Goal: Task Accomplishment & Management: Complete application form

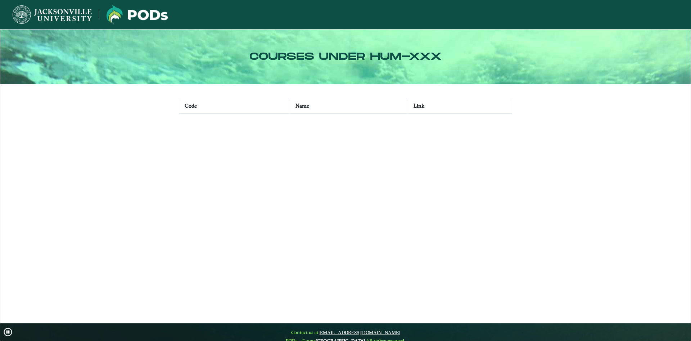
click at [152, 12] on img at bounding box center [137, 14] width 61 height 18
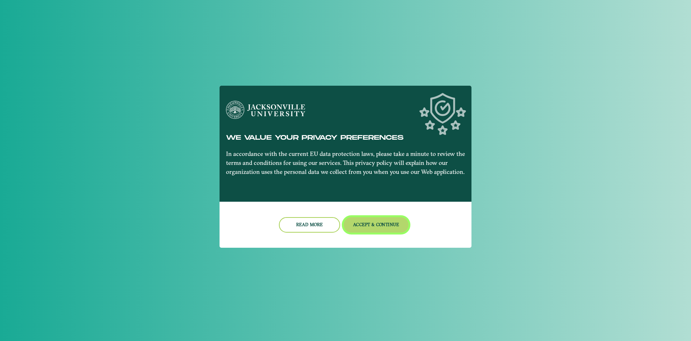
click at [396, 222] on button "Accept & Continue" at bounding box center [376, 224] width 65 height 15
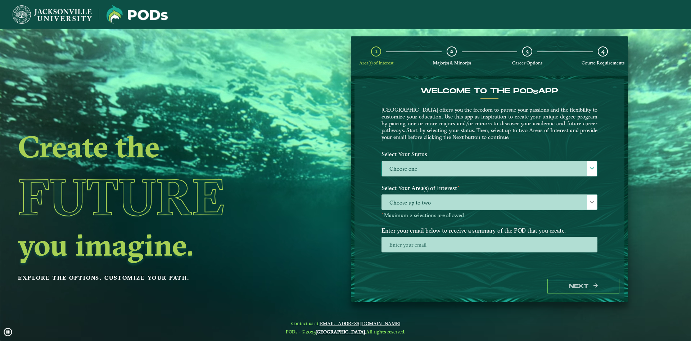
click at [482, 163] on label "Choose one" at bounding box center [489, 168] width 215 height 15
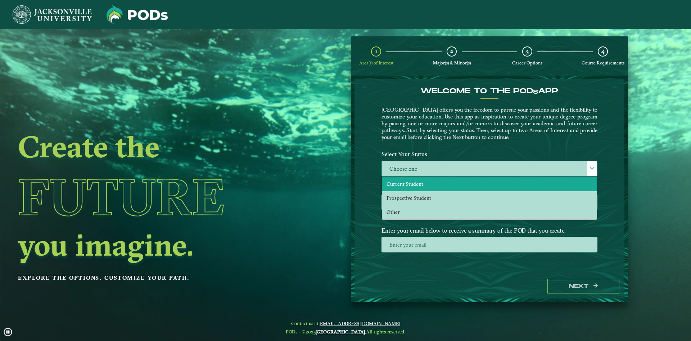
click at [440, 185] on li "Current Student" at bounding box center [489, 184] width 215 height 14
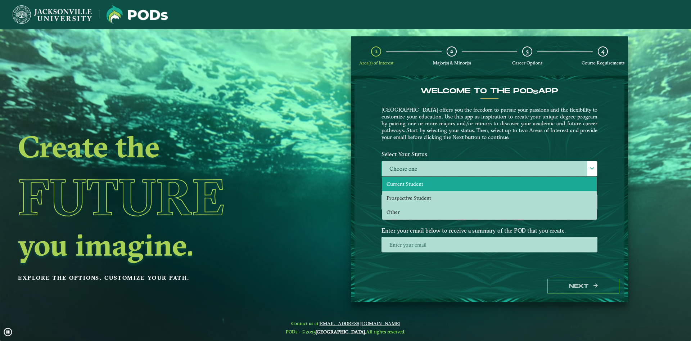
scroll to position [4, 33]
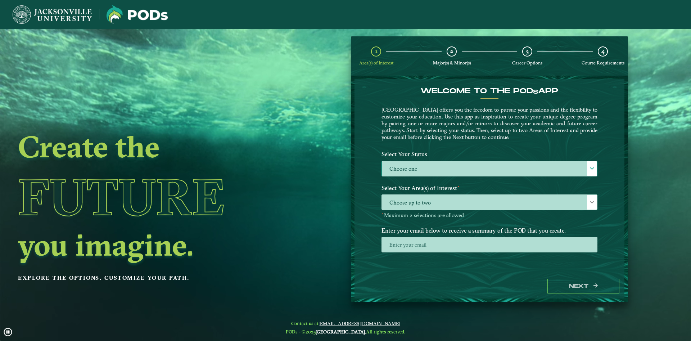
select select "[object Object]"
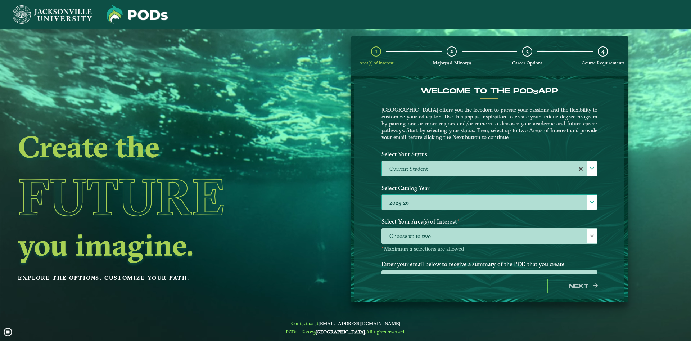
click at [451, 202] on label "2025-26" at bounding box center [489, 202] width 215 height 15
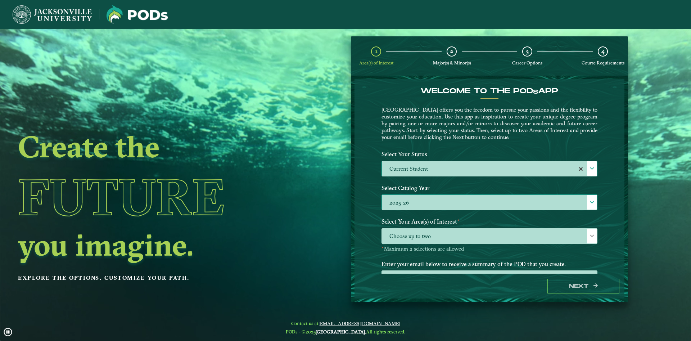
scroll to position [4, 33]
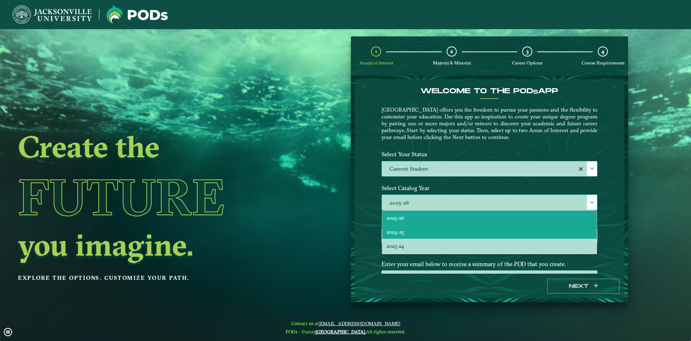
click at [430, 238] on li "2024-25" at bounding box center [489, 232] width 215 height 14
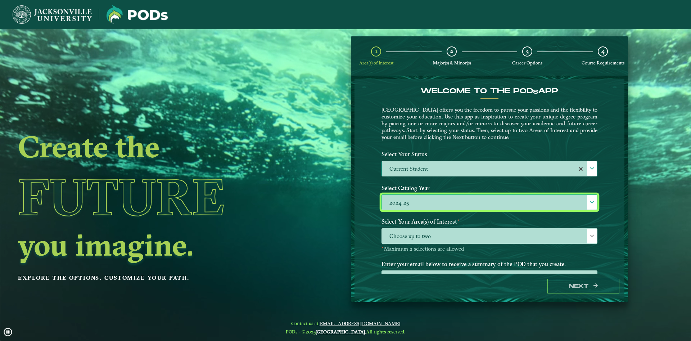
scroll to position [30, 0]
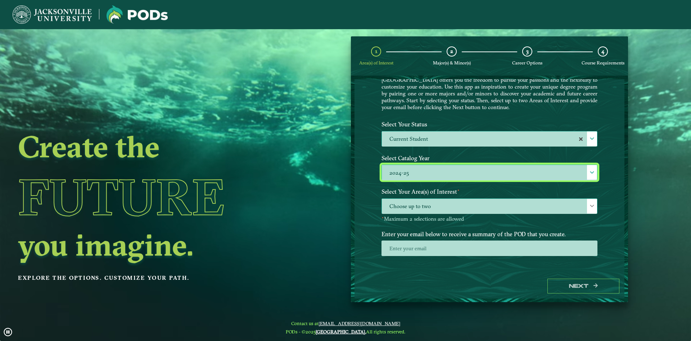
click at [436, 203] on span "Choose up to two" at bounding box center [489, 206] width 215 height 15
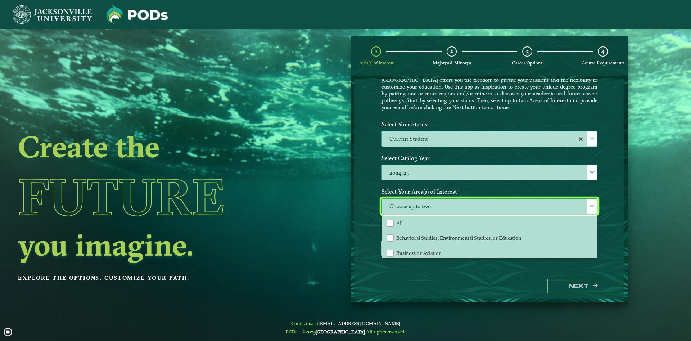
scroll to position [4, 33]
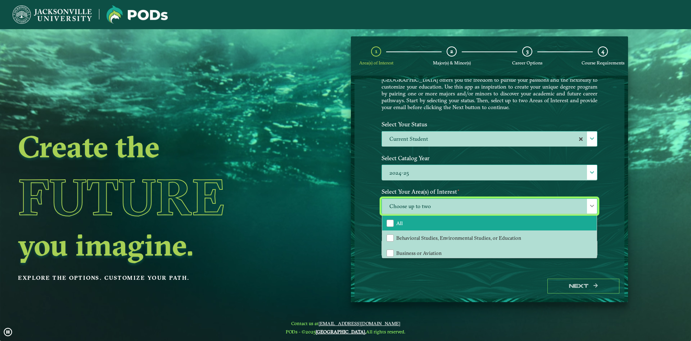
click at [385, 227] on li "All" at bounding box center [489, 223] width 215 height 15
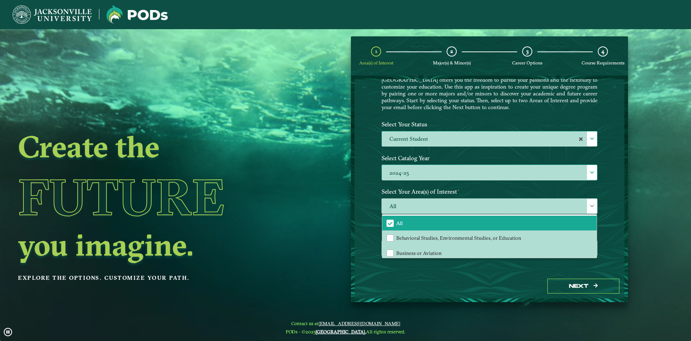
click at [366, 207] on div "Welcome to the POD s app Jacksonville University offers you the freedom to purs…" at bounding box center [490, 176] width 270 height 194
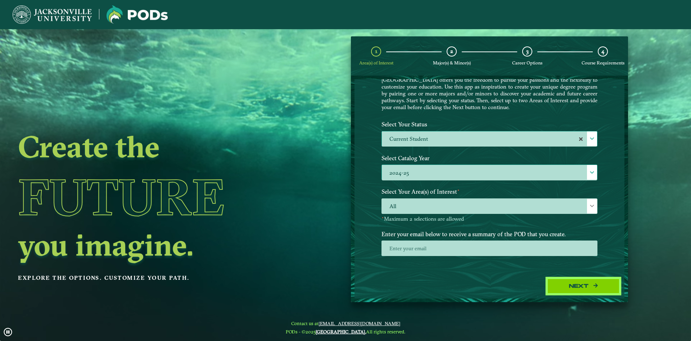
click at [566, 281] on button "Next" at bounding box center [583, 286] width 72 height 15
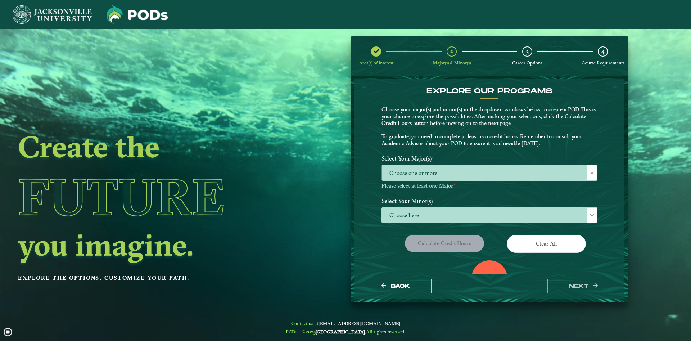
click at [447, 170] on span "Choose one or more" at bounding box center [489, 172] width 215 height 15
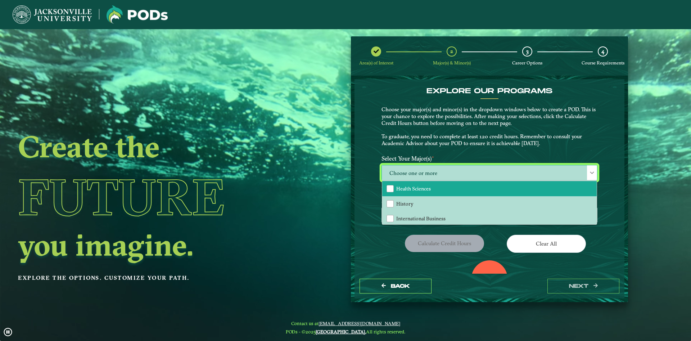
scroll to position [428, 0]
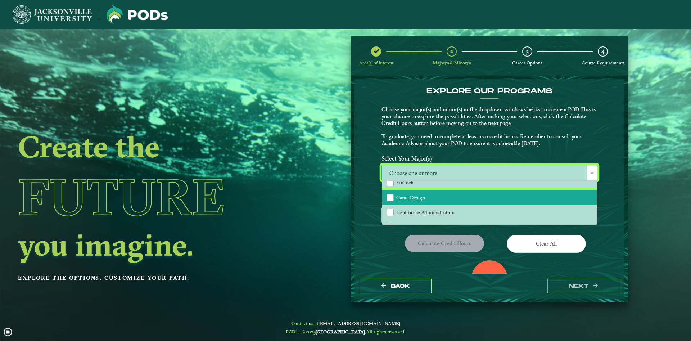
click at [432, 195] on li "Game Design" at bounding box center [489, 197] width 215 height 15
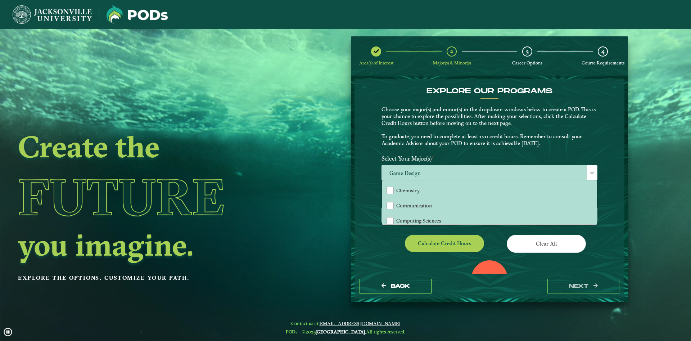
scroll to position [155, 0]
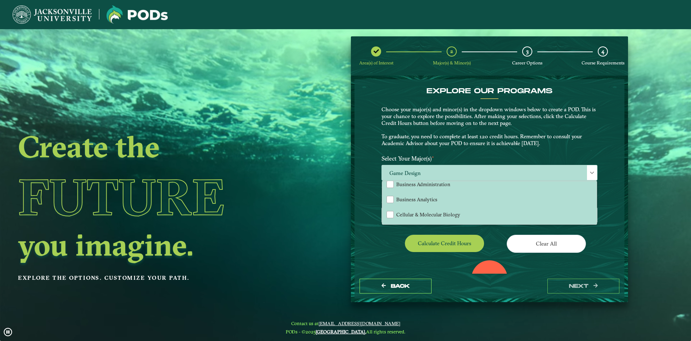
click at [613, 111] on div "EXPLORE OUR PROGRAMS Choose your major(s) and minor(s) in the dropdown windows …" at bounding box center [490, 176] width 270 height 194
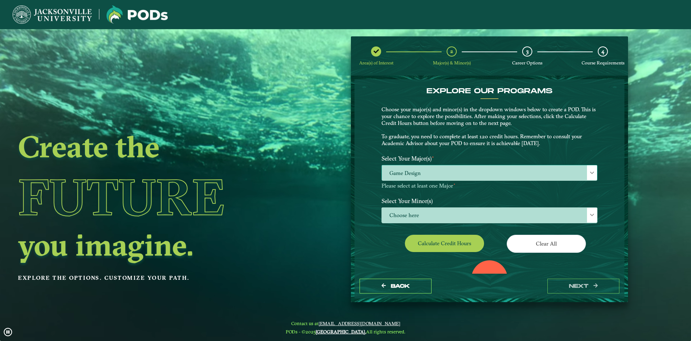
click at [587, 170] on span "Game Design" at bounding box center [489, 172] width 215 height 15
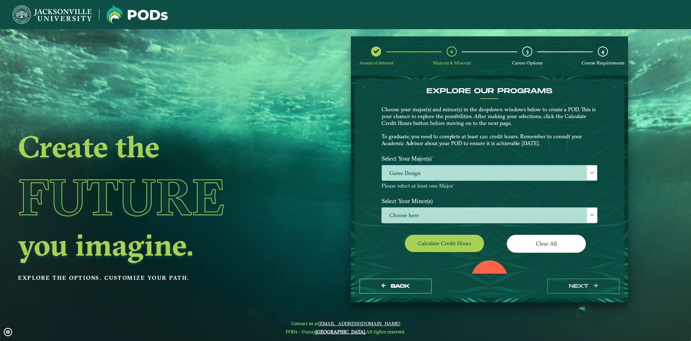
scroll to position [4, 33]
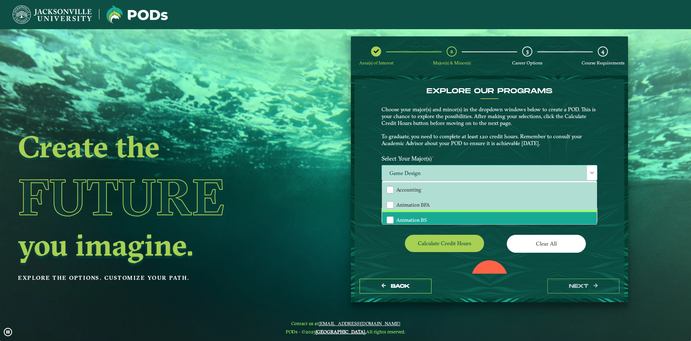
click at [429, 215] on li "Animation BS" at bounding box center [489, 219] width 215 height 15
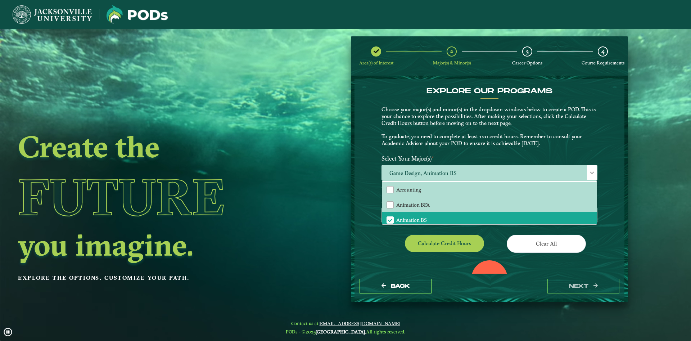
click at [606, 117] on div "EXPLORE OUR PROGRAMS Choose your major(s) and minor(s) in the dropdown windows …" at bounding box center [490, 176] width 270 height 194
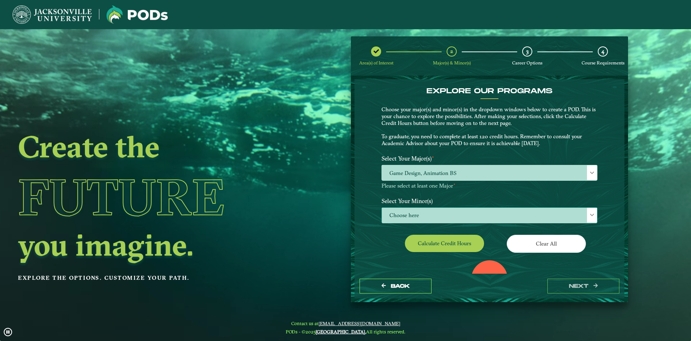
click at [583, 219] on span "Choose here" at bounding box center [489, 215] width 215 height 15
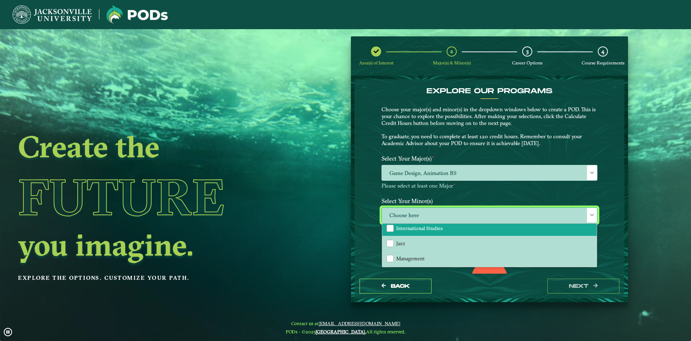
scroll to position [505, 0]
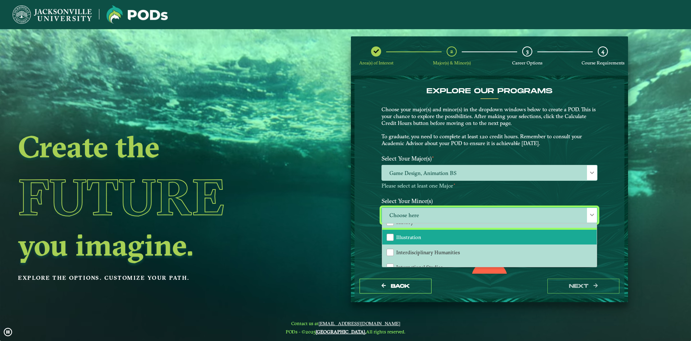
click at [460, 240] on li "Illustration" at bounding box center [489, 237] width 215 height 15
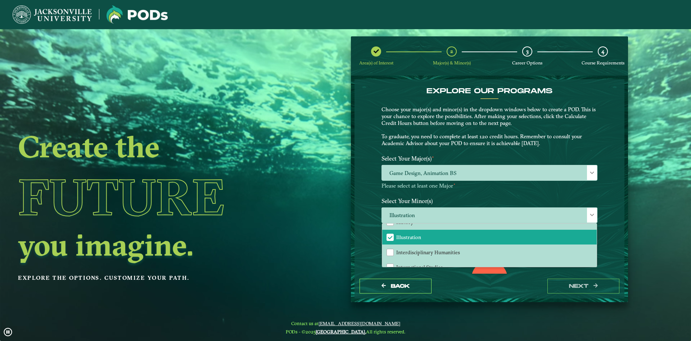
click at [628, 185] on div "Area(s) of Interest 2 Major(s) & Minor(s) 3 Career Options 4 Course Requirement…" at bounding box center [490, 169] width 288 height 266
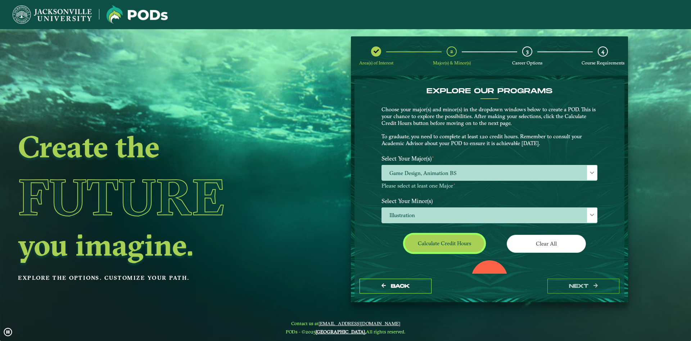
click at [464, 241] on button "Calculate credit hours" at bounding box center [444, 243] width 79 height 17
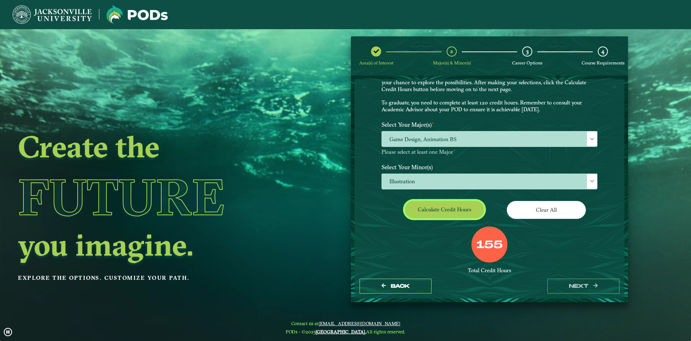
scroll to position [73, 0]
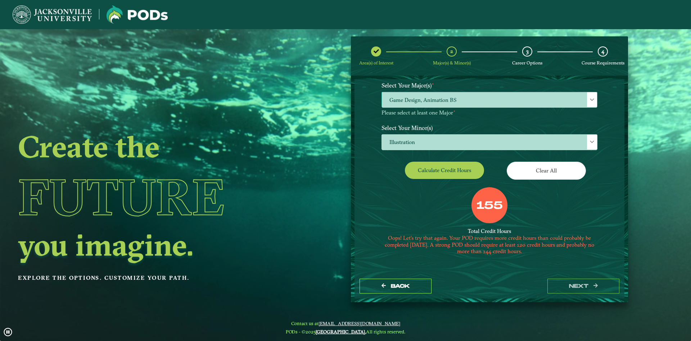
click at [467, 98] on span "Game Design, Animation BS" at bounding box center [489, 99] width 215 height 15
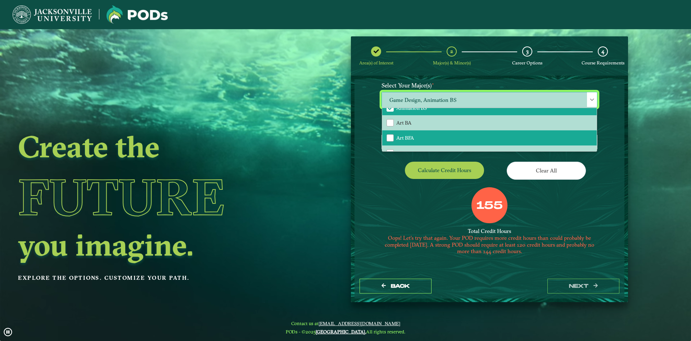
scroll to position [0, 0]
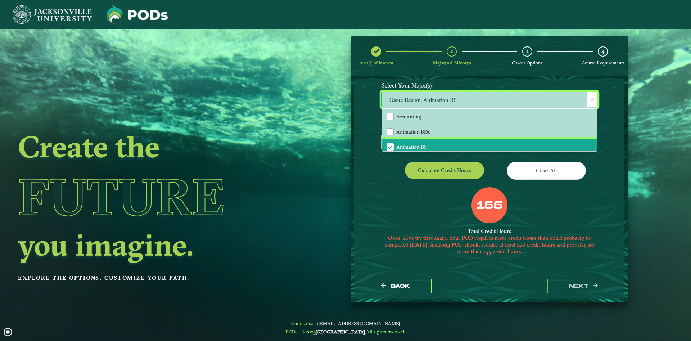
click at [461, 144] on li "Animation BS" at bounding box center [489, 146] width 215 height 15
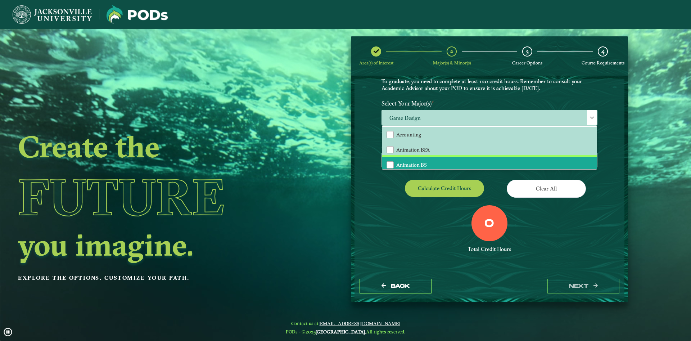
scroll to position [55, 0]
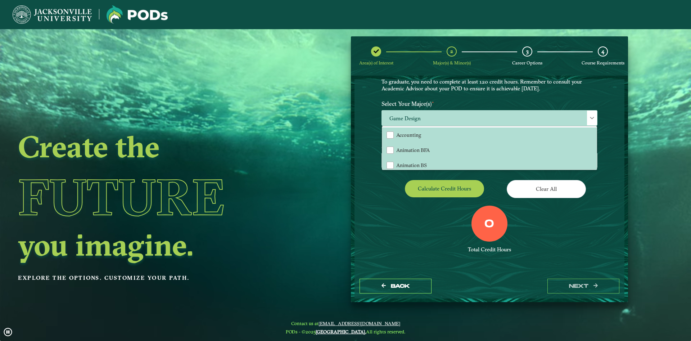
click at [382, 198] on div "Calculate credit hours" at bounding box center [432, 190] width 113 height 20
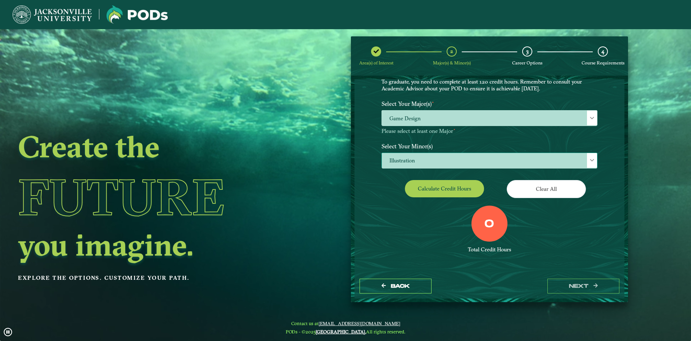
click at [423, 158] on span "Illustration" at bounding box center [489, 160] width 215 height 15
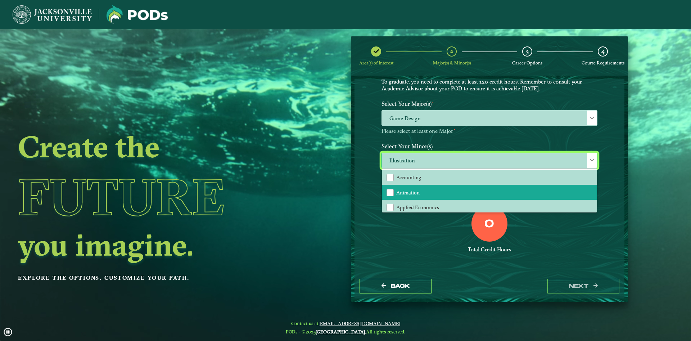
scroll to position [14, 0]
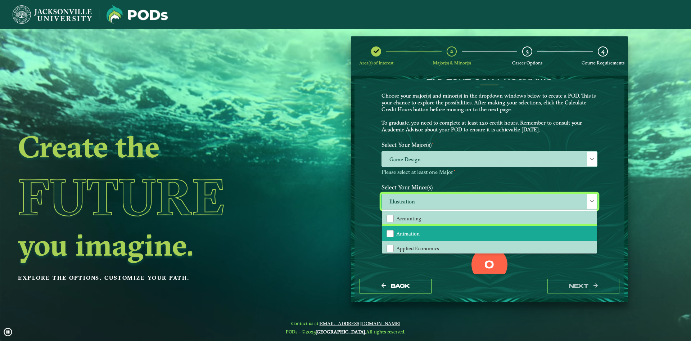
click at [423, 230] on li "Animation" at bounding box center [489, 233] width 215 height 15
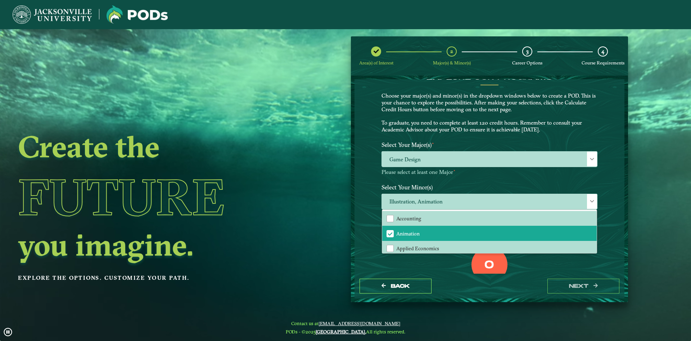
click at [345, 243] on ngx-dashboard "Create the Future you imagine. Explore the options. Customize your path. Area(s…" at bounding box center [345, 169] width 691 height 266
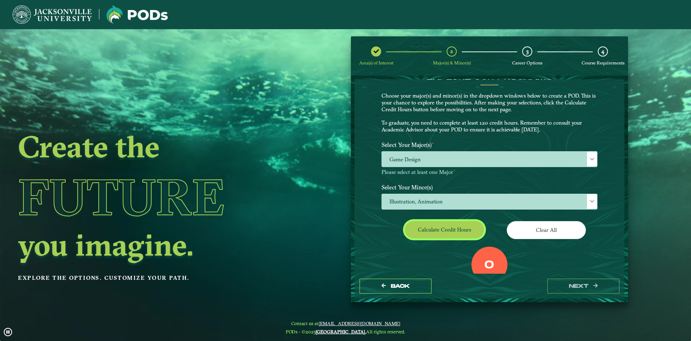
click at [430, 226] on button "Calculate credit hours" at bounding box center [444, 229] width 79 height 17
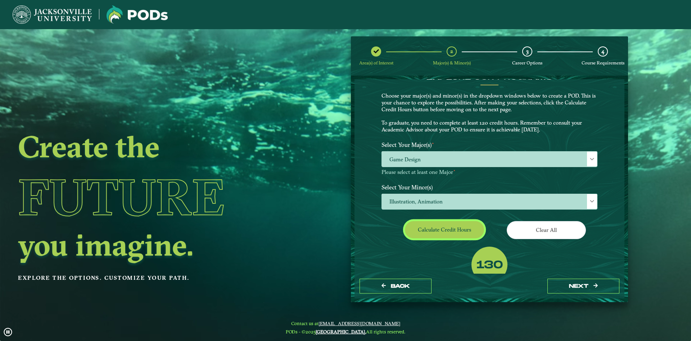
scroll to position [34, 0]
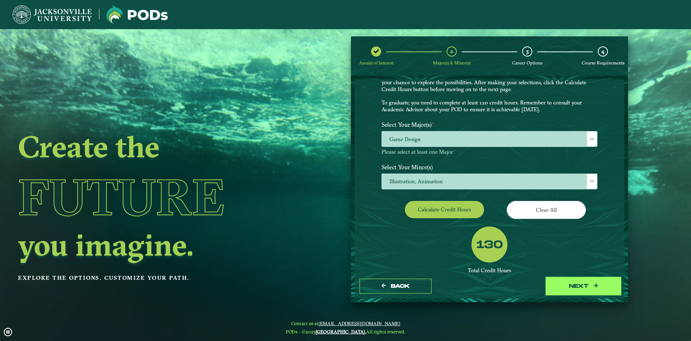
click at [566, 285] on button "next" at bounding box center [583, 286] width 72 height 15
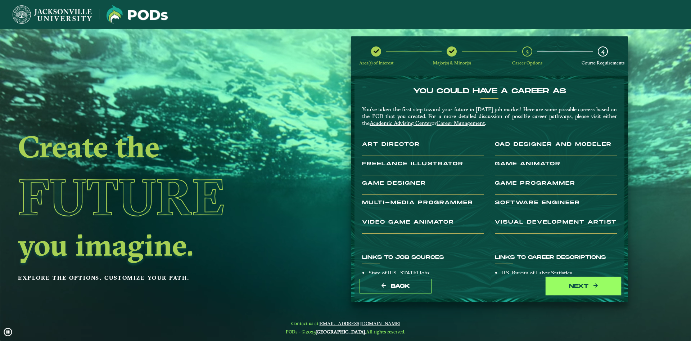
click at [572, 287] on button "next" at bounding box center [583, 286] width 72 height 15
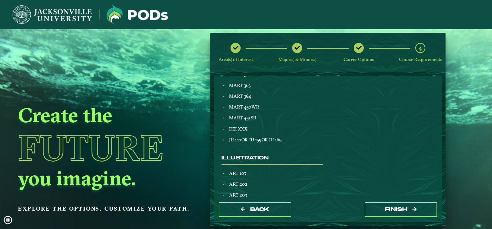
scroll to position [477, 0]
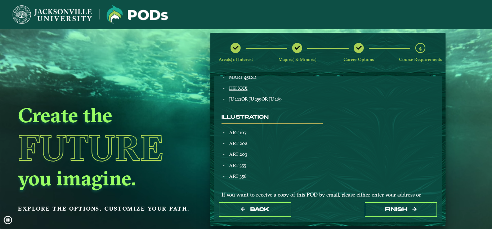
drag, startPoint x: 306, startPoint y: 124, endPoint x: 305, endPoint y: 99, distance: 24.9
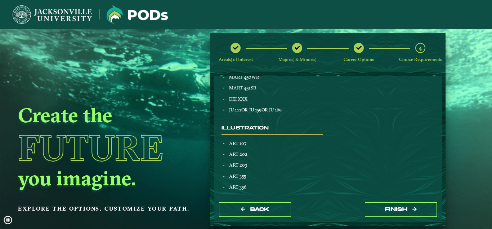
drag, startPoint x: 310, startPoint y: 110, endPoint x: 310, endPoint y: 119, distance: 9.0
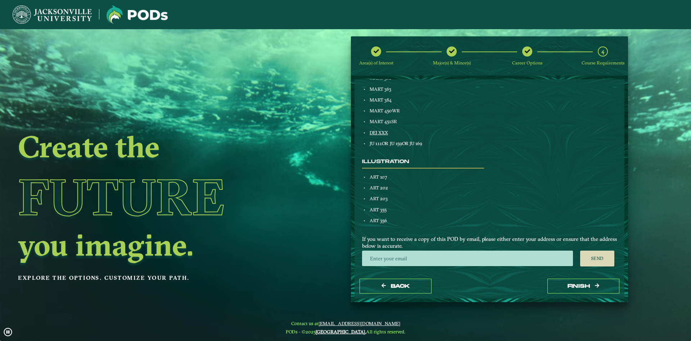
scroll to position [394, 0]
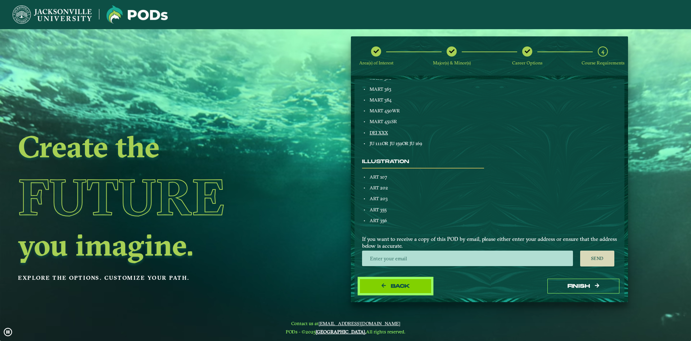
click at [396, 279] on button "Back" at bounding box center [396, 286] width 72 height 15
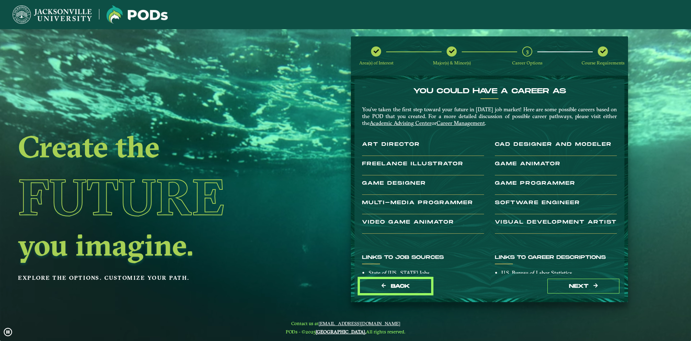
click at [396, 279] on button "Back" at bounding box center [396, 286] width 72 height 15
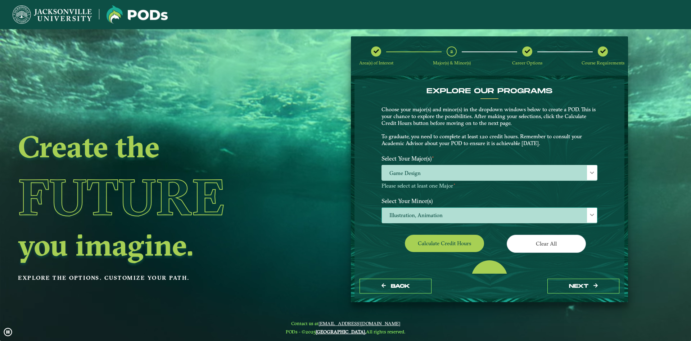
click at [441, 220] on span "Illustration, Animation" at bounding box center [489, 215] width 215 height 15
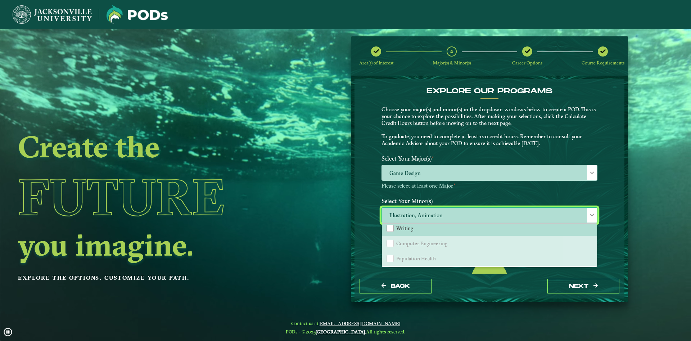
scroll to position [911, 0]
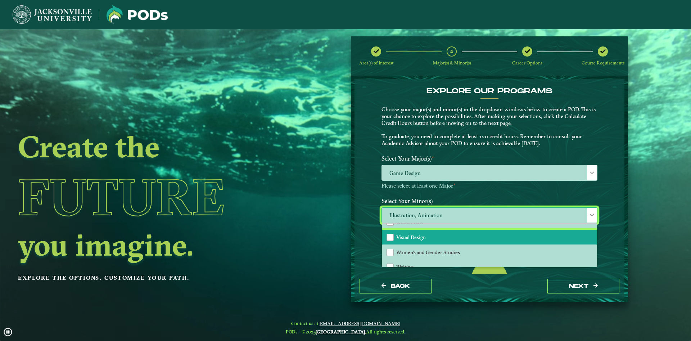
click at [444, 241] on li "Visual Design" at bounding box center [489, 237] width 215 height 15
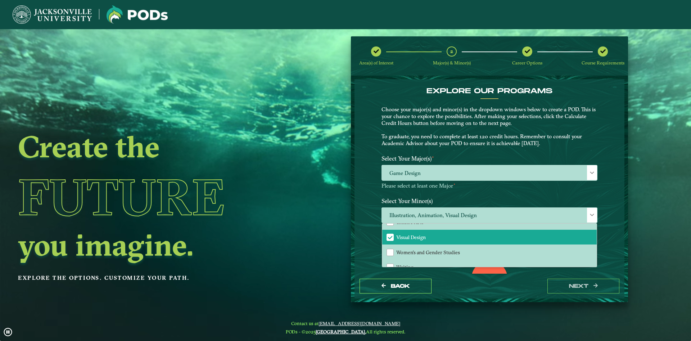
click at [614, 188] on div "EXPLORE OUR PROGRAMS Choose your major(s) and minor(s) in the dropdown windows …" at bounding box center [490, 176] width 270 height 194
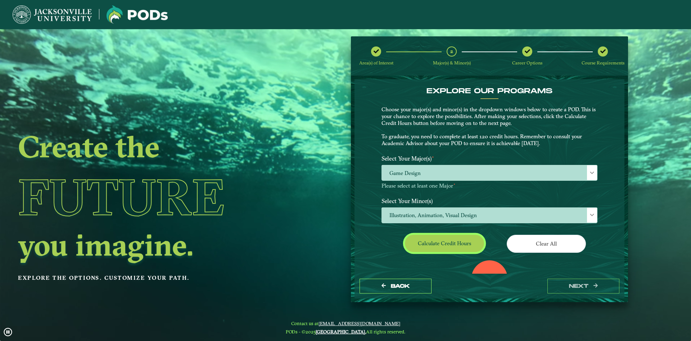
click at [445, 247] on button "Calculate credit hours" at bounding box center [444, 243] width 79 height 17
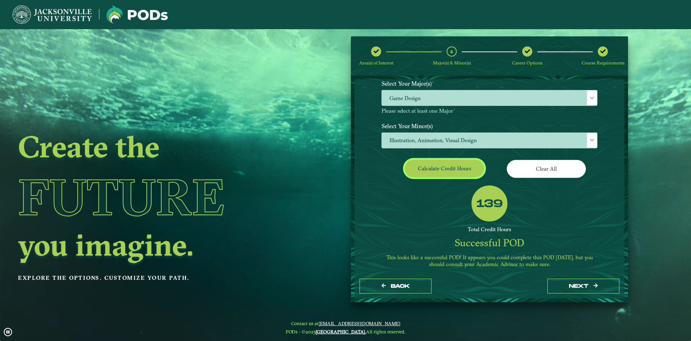
scroll to position [81, 0]
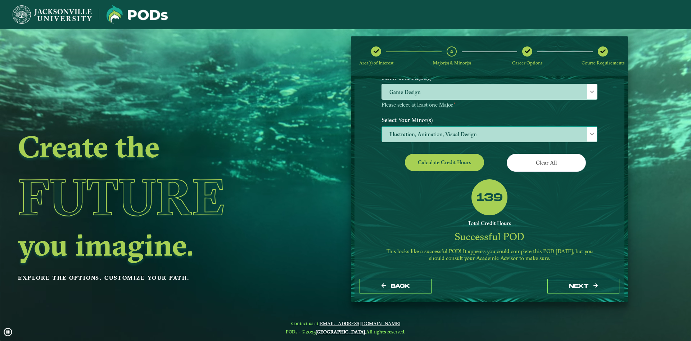
click at [510, 135] on span "Illustration, Animation, Visual Design" at bounding box center [489, 134] width 215 height 15
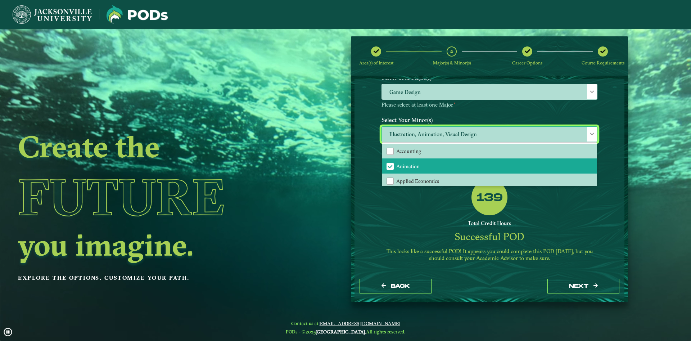
scroll to position [117, 0]
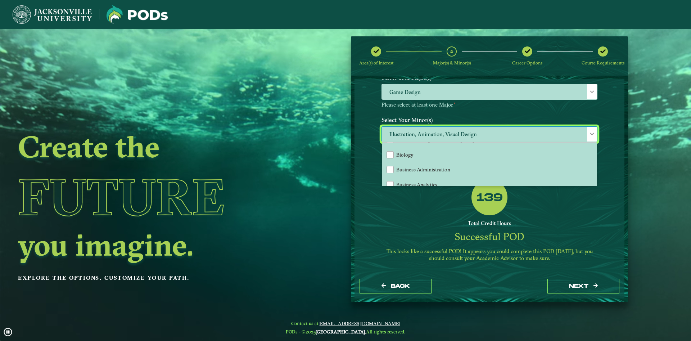
click at [433, 259] on p "This looks like a successful POD! It appears you could complete this POD in fou…" at bounding box center [489, 255] width 216 height 14
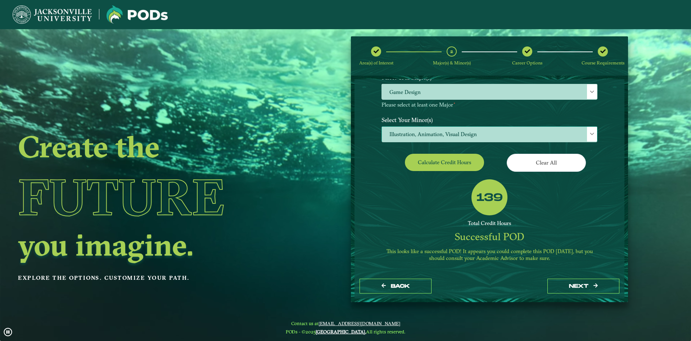
click at [442, 140] on span "Illustration, Animation, Visual Design" at bounding box center [489, 134] width 215 height 15
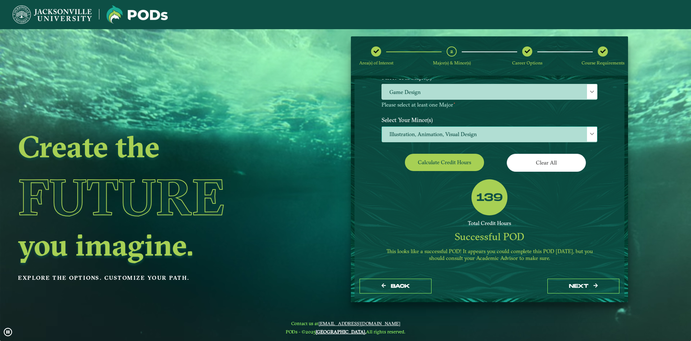
scroll to position [4, 33]
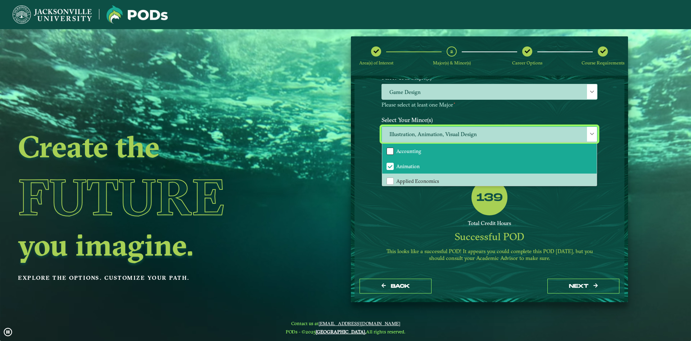
click at [387, 153] on div "Accounting" at bounding box center [390, 151] width 7 height 7
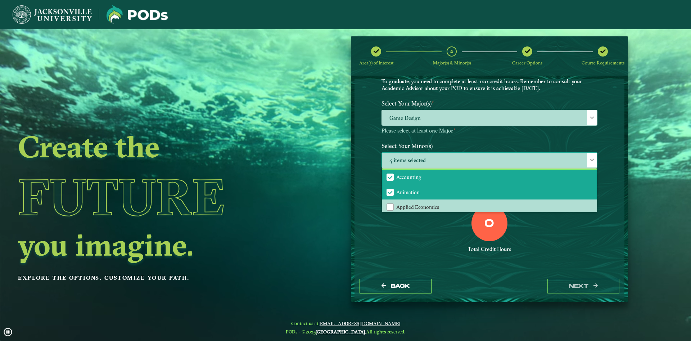
scroll to position [55, 0]
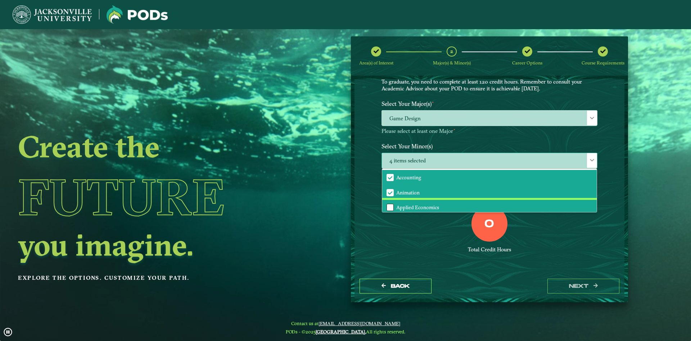
click at [390, 207] on div "Applied Economics" at bounding box center [390, 207] width 7 height 7
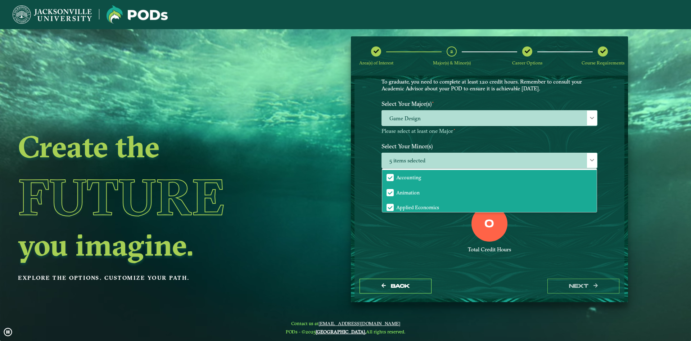
click at [416, 252] on div "Total Credit Hours" at bounding box center [489, 249] width 216 height 7
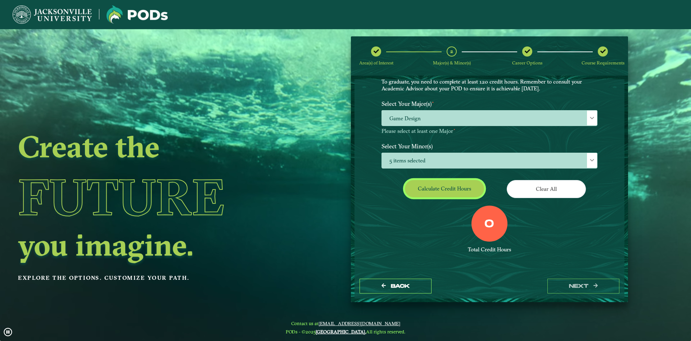
click at [440, 184] on button "Calculate credit hours" at bounding box center [444, 188] width 79 height 17
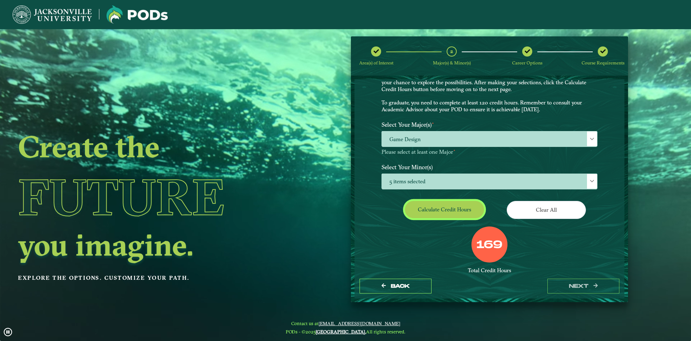
scroll to position [73, 0]
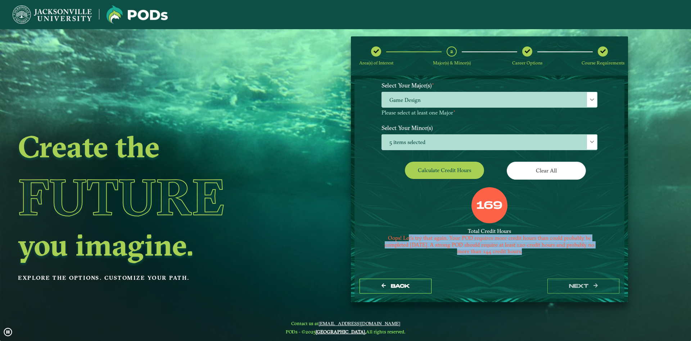
drag, startPoint x: 407, startPoint y: 240, endPoint x: 582, endPoint y: 276, distance: 178.6
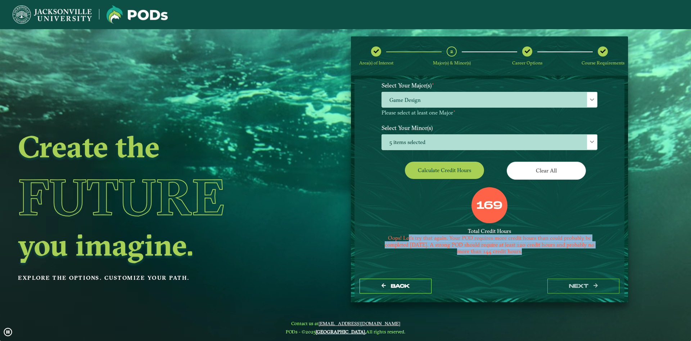
click at [582, 274] on div "EXPLORE OUR PROGRAMS Choose your major(s) and minor(s) in the dropdown windows …" at bounding box center [490, 176] width 270 height 194
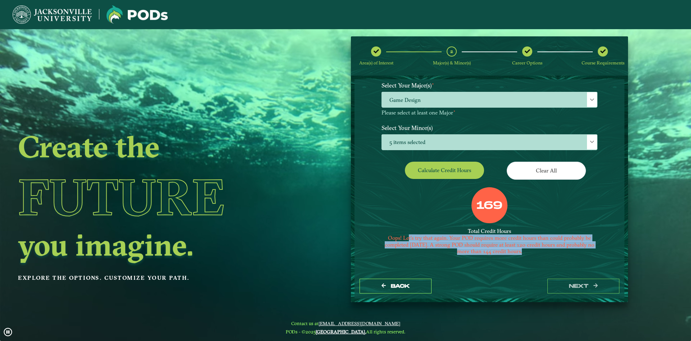
click at [550, 256] on div "169 Total Credit Hours Oops! Let’s try that again. Your POD requires more credi…" at bounding box center [489, 227] width 227 height 80
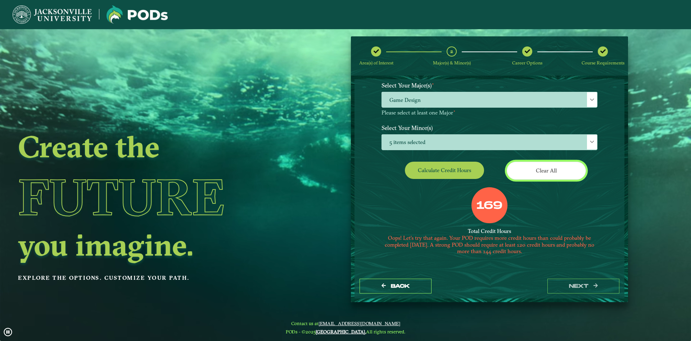
click at [538, 172] on button "Clear All" at bounding box center [546, 171] width 79 height 18
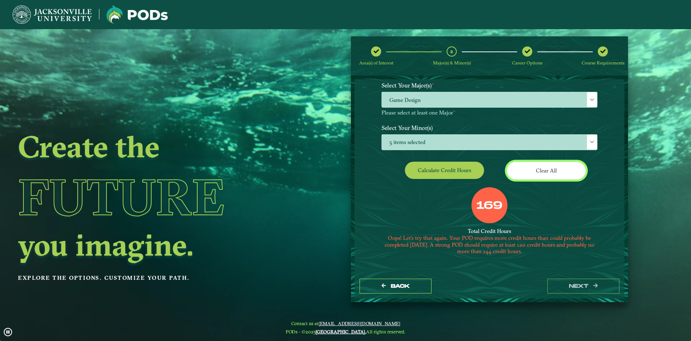
scroll to position [55, 0]
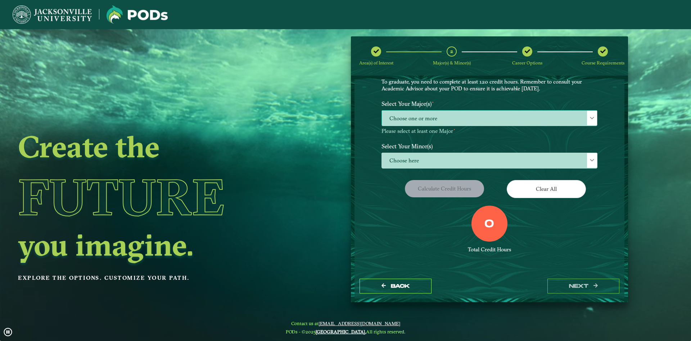
click at [412, 115] on span "Choose one or more" at bounding box center [489, 117] width 215 height 15
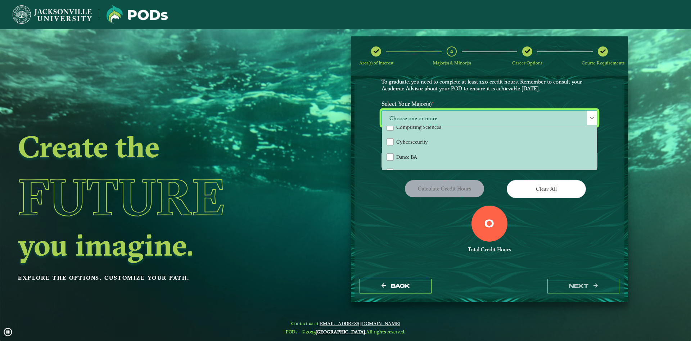
scroll to position [0, 0]
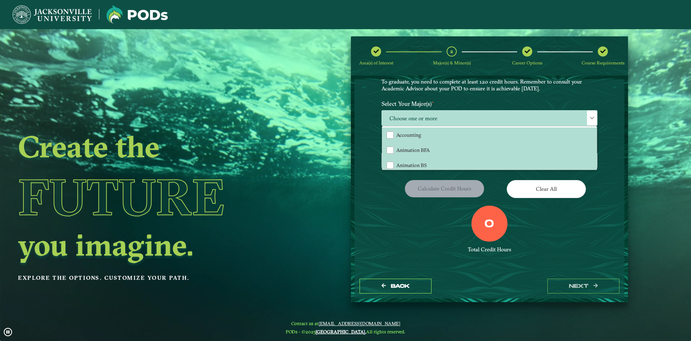
click at [419, 268] on div "EXPLORE OUR PROGRAMS Choose your major(s) and minor(s) in the dropdown windows …" at bounding box center [490, 176] width 270 height 194
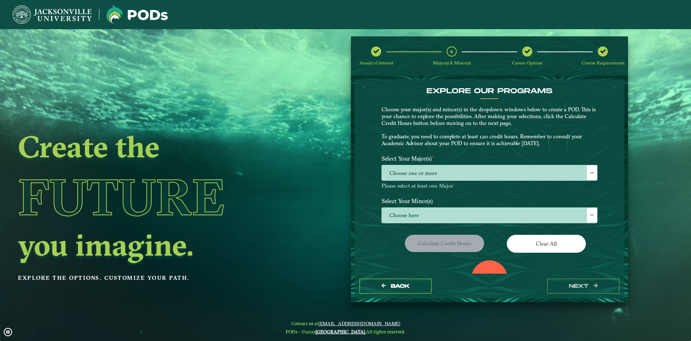
scroll to position [41, 0]
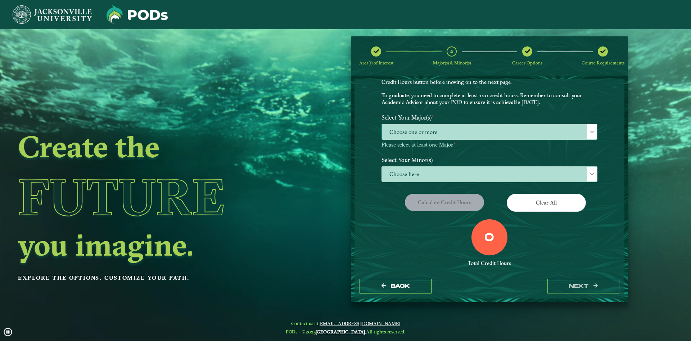
click at [424, 135] on span "Choose one or more" at bounding box center [489, 131] width 215 height 15
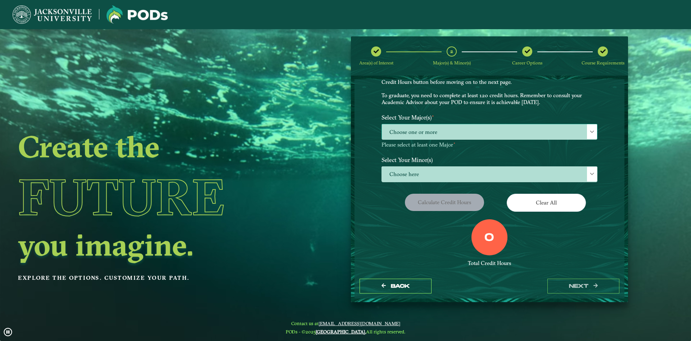
scroll to position [4, 33]
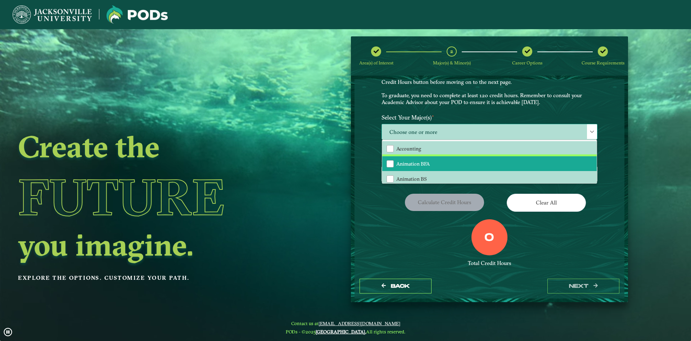
click at [412, 163] on span "Animation BFA" at bounding box center [412, 164] width 33 height 6
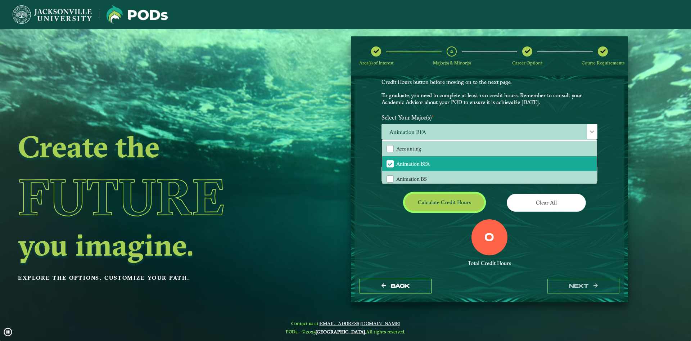
click at [430, 208] on button "Calculate credit hours" at bounding box center [444, 202] width 79 height 17
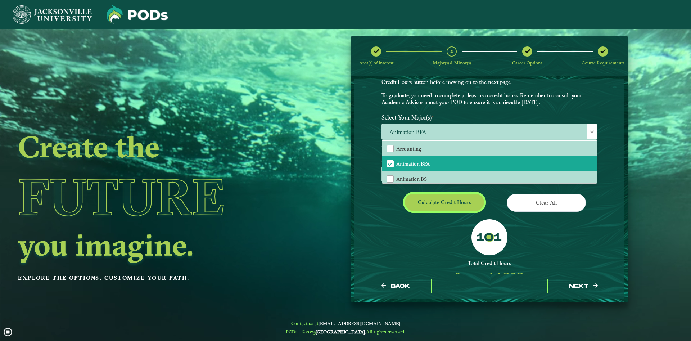
scroll to position [34, 0]
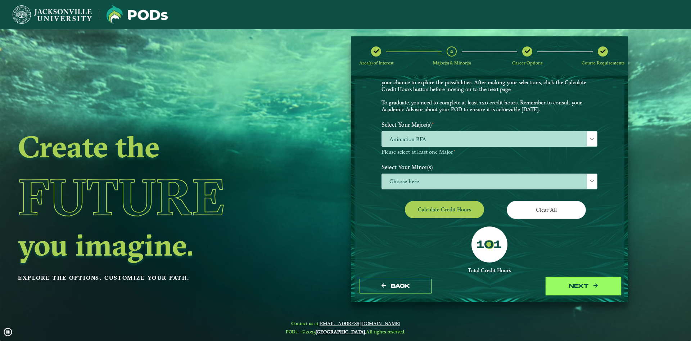
click at [563, 281] on button "next" at bounding box center [583, 286] width 72 height 15
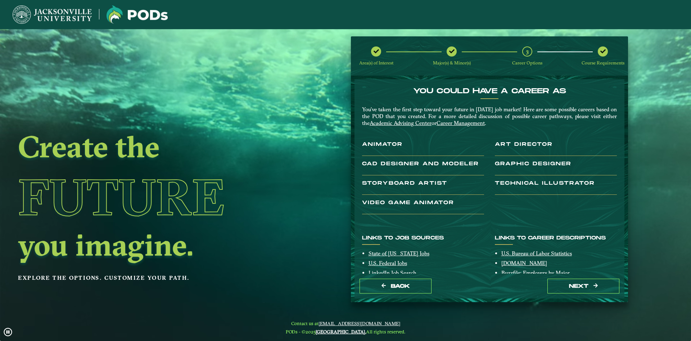
click at [573, 279] on div "Back next" at bounding box center [490, 286] width 270 height 25
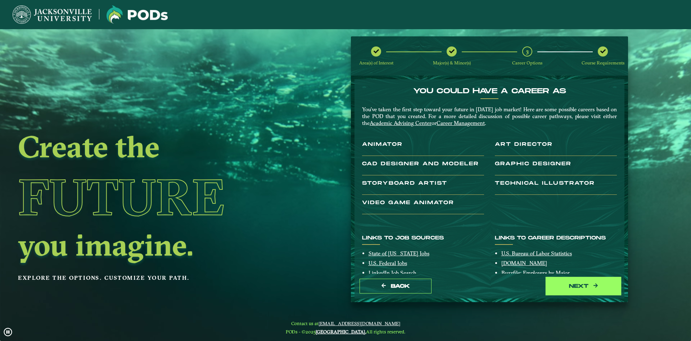
click at [574, 282] on button "next" at bounding box center [583, 286] width 72 height 15
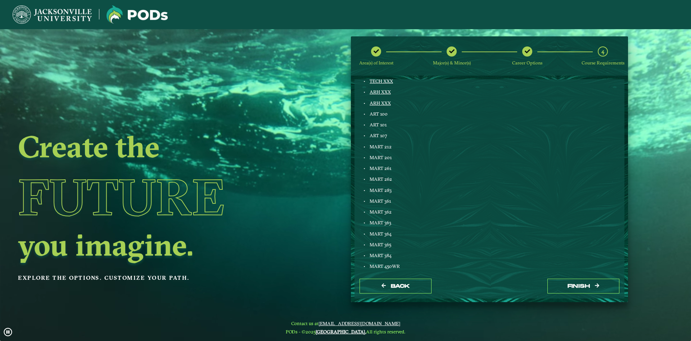
scroll to position [41, 0]
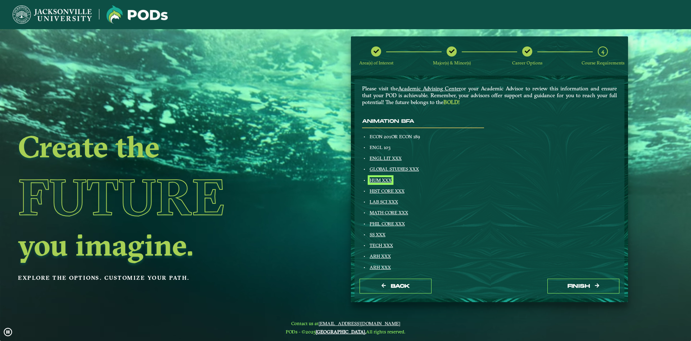
click at [375, 181] on link "HUM XXX" at bounding box center [381, 180] width 22 height 6
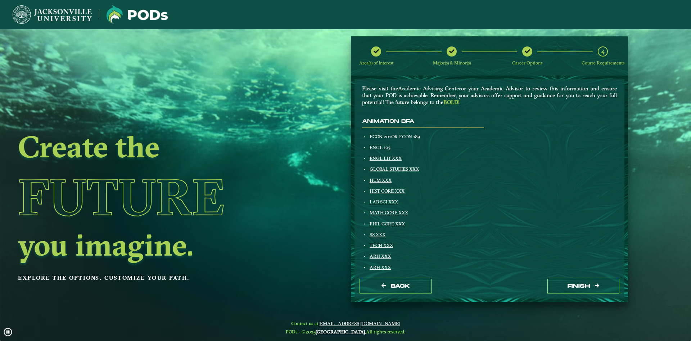
click at [391, 154] on div "Animation BFA ECON 201 OR ECON 189 ENGL 103 ENGL LIT XXX GLOBAL STUDIES XXX HUM…" at bounding box center [423, 305] width 133 height 374
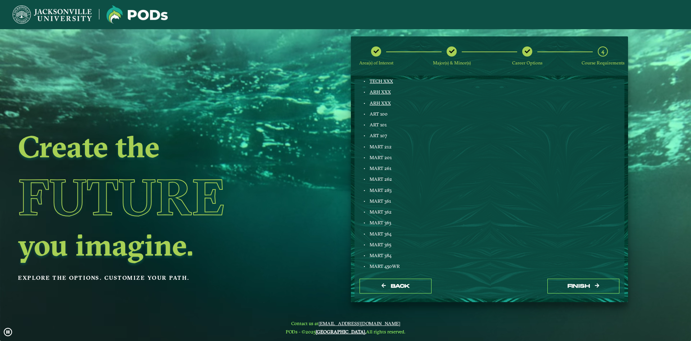
scroll to position [164, 0]
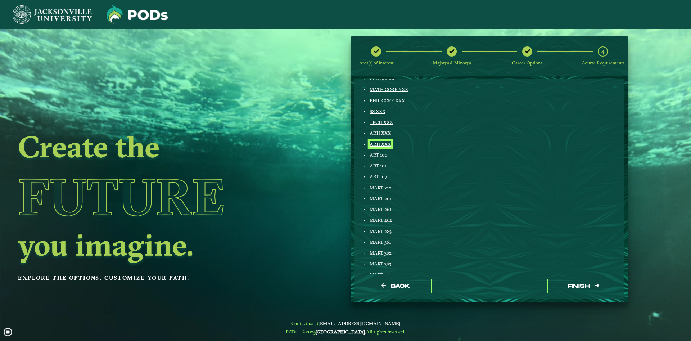
click at [380, 143] on link "ARH XXX" at bounding box center [380, 144] width 21 height 6
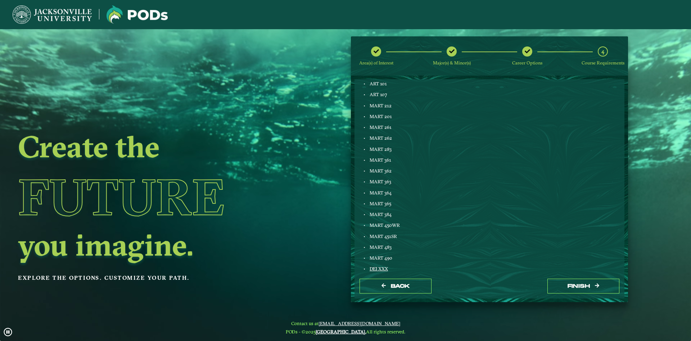
scroll to position [306, 0]
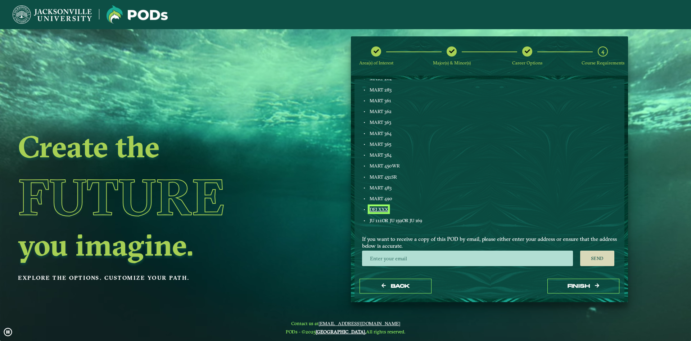
click at [381, 210] on link "DEI XXX" at bounding box center [379, 209] width 18 height 6
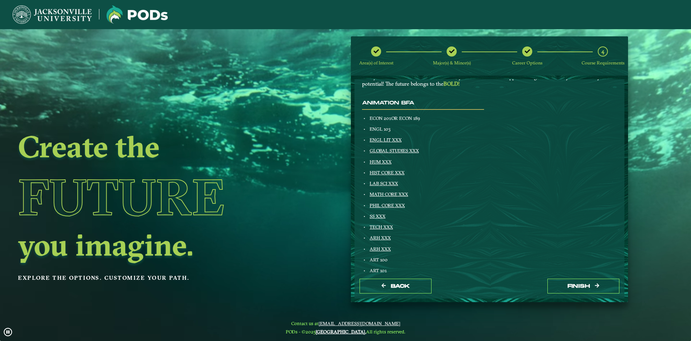
scroll to position [0, 0]
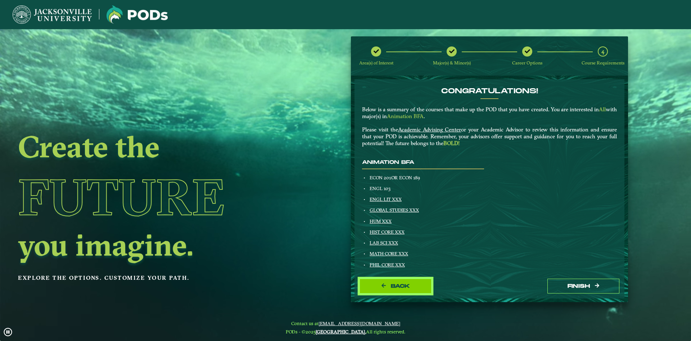
click at [403, 288] on span "Back" at bounding box center [400, 286] width 19 height 6
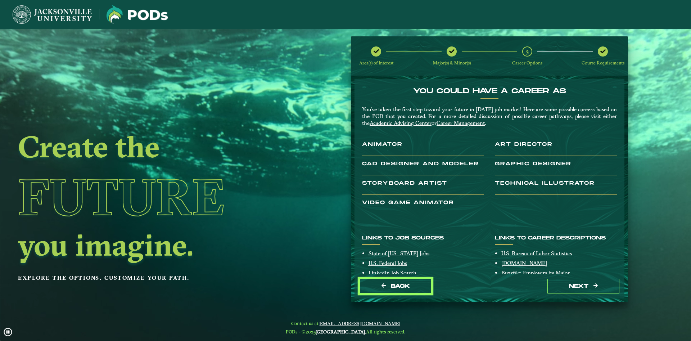
click at [403, 288] on span "Back" at bounding box center [400, 286] width 19 height 6
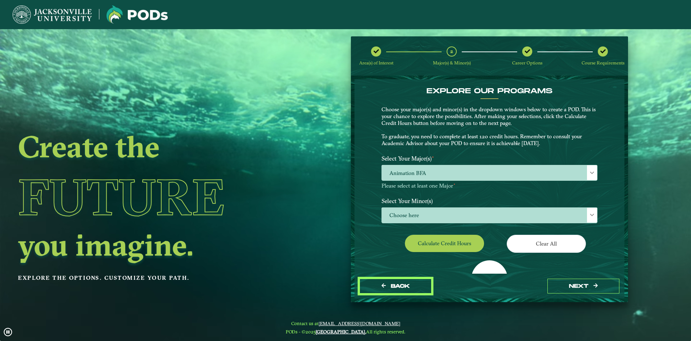
click at [403, 288] on span "Back" at bounding box center [400, 286] width 19 height 6
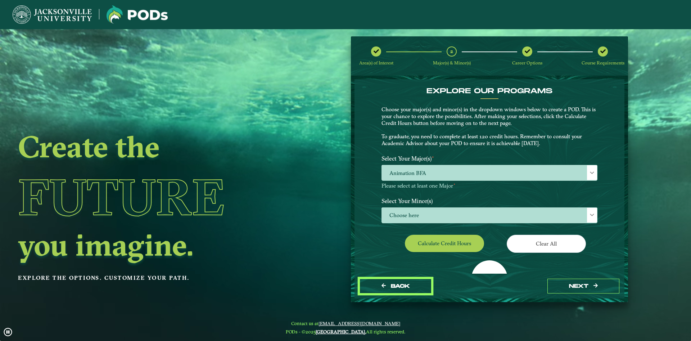
select select "[object Object]"
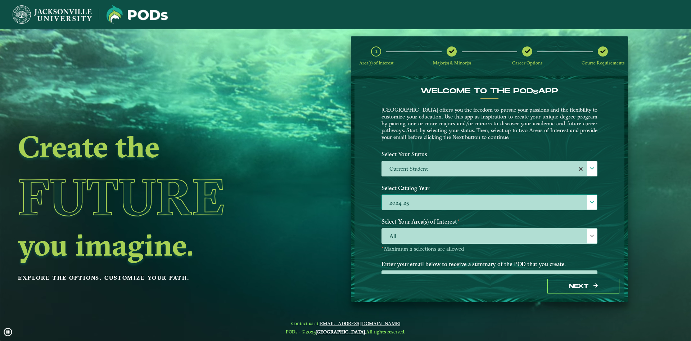
scroll to position [30, 0]
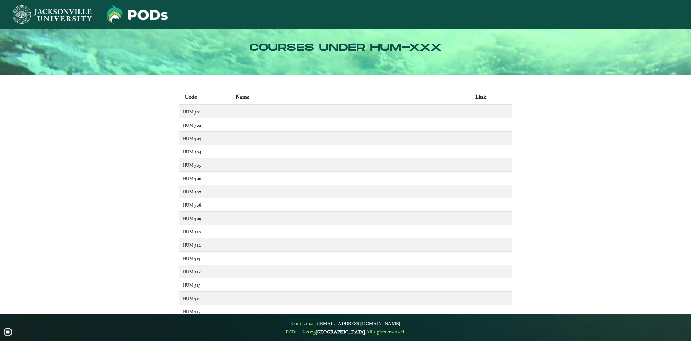
drag, startPoint x: 376, startPoint y: 270, endPoint x: 342, endPoint y: 123, distance: 151.0
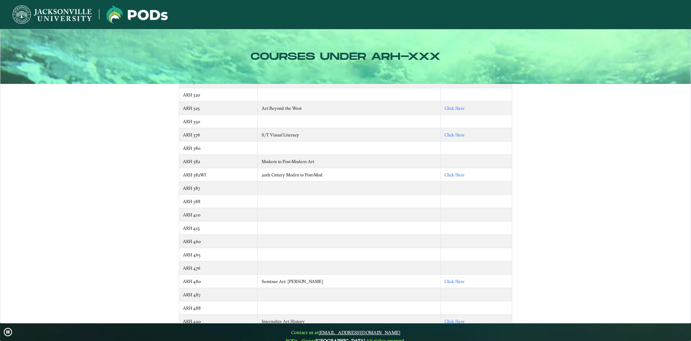
scroll to position [136, 0]
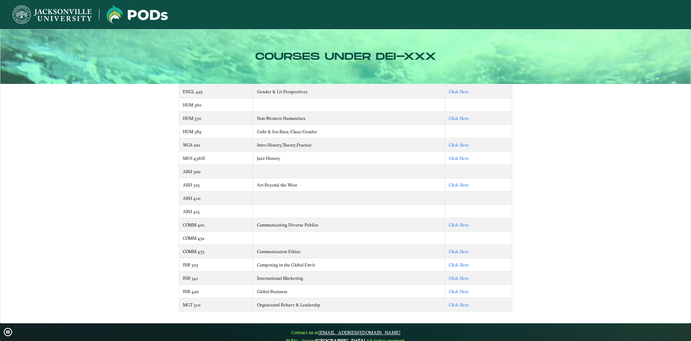
scroll to position [9, 0]
